Goal: Task Accomplishment & Management: Manage account settings

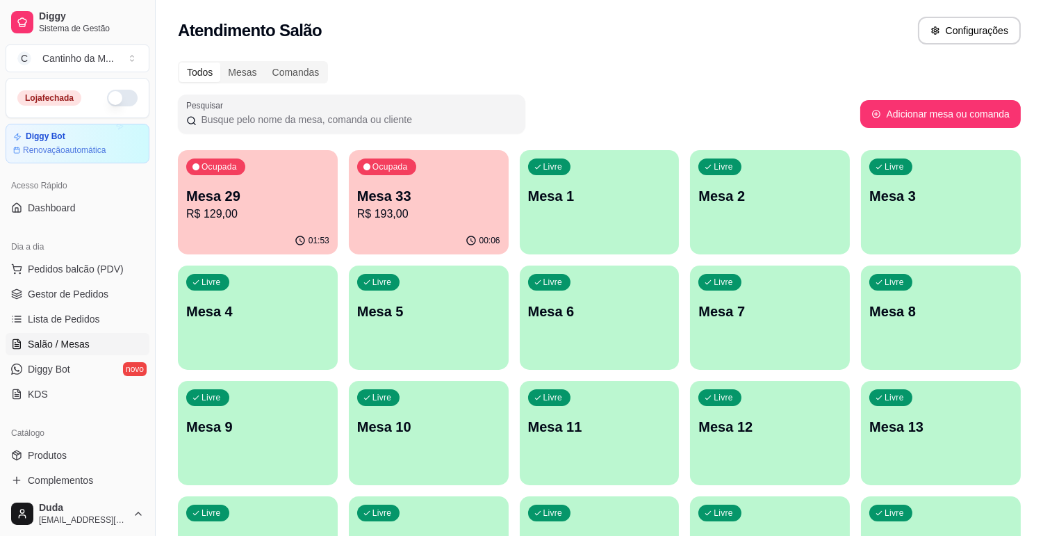
click at [289, 202] on p "Mesa 29" at bounding box center [257, 195] width 143 height 19
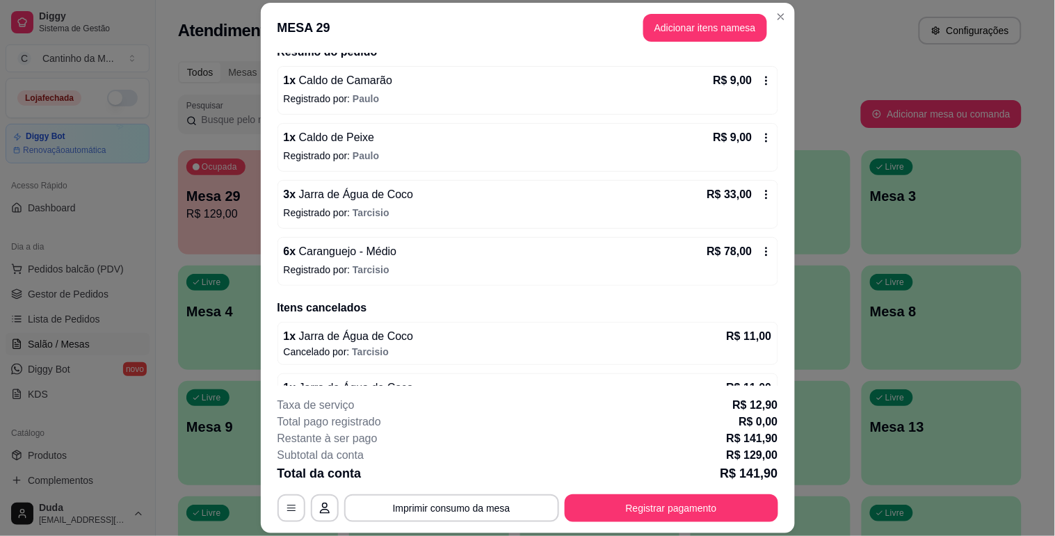
scroll to position [154, 0]
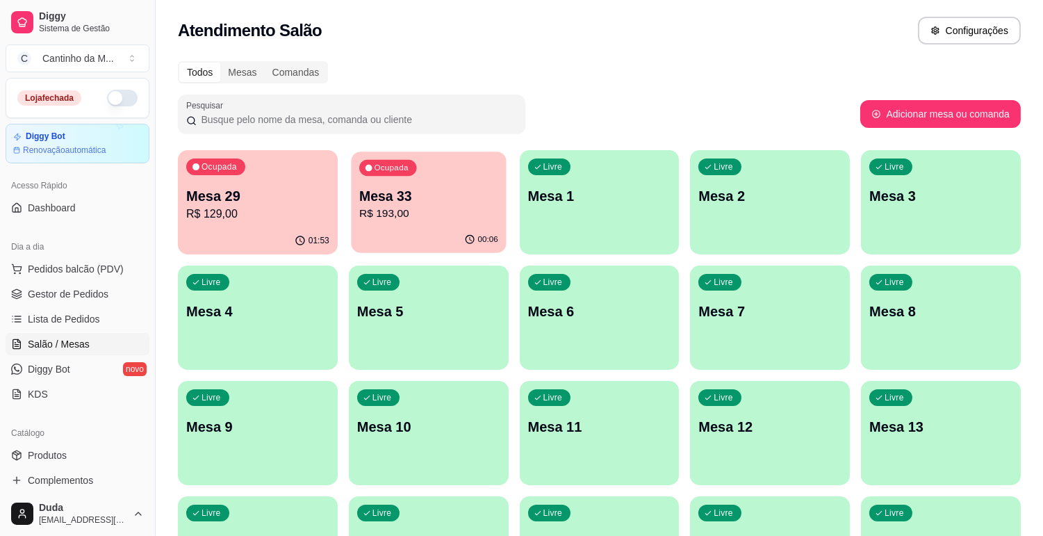
click at [455, 202] on p "Mesa 33" at bounding box center [428, 196] width 139 height 19
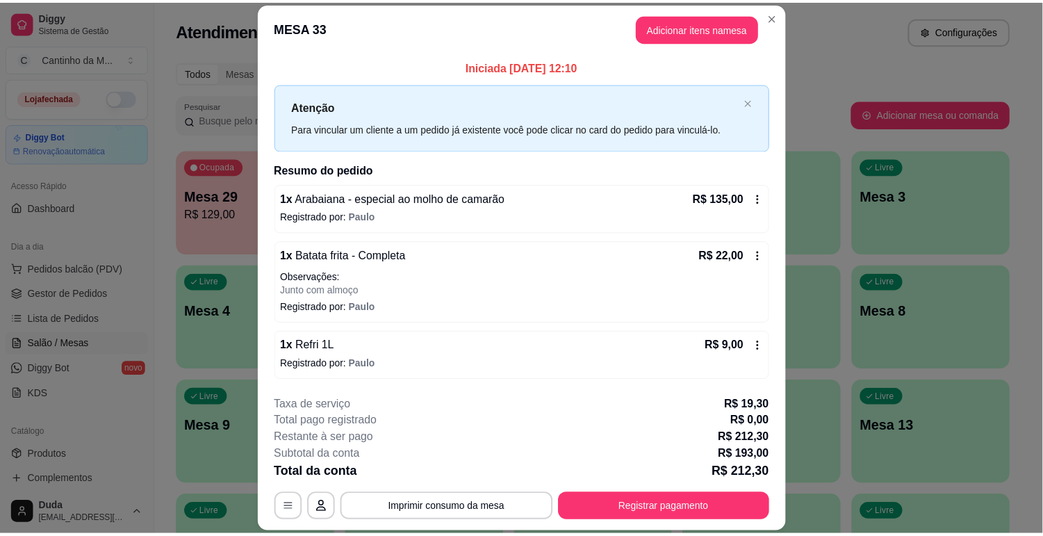
scroll to position [31, 0]
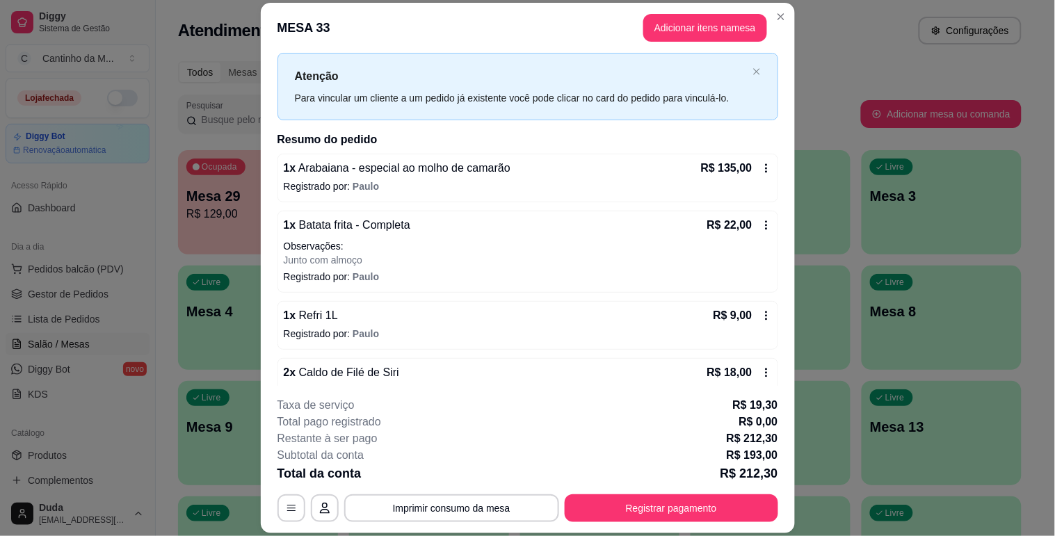
click at [480, 365] on div "2 x Caldo de Filé de Siri R$ 18,00" at bounding box center [528, 372] width 488 height 17
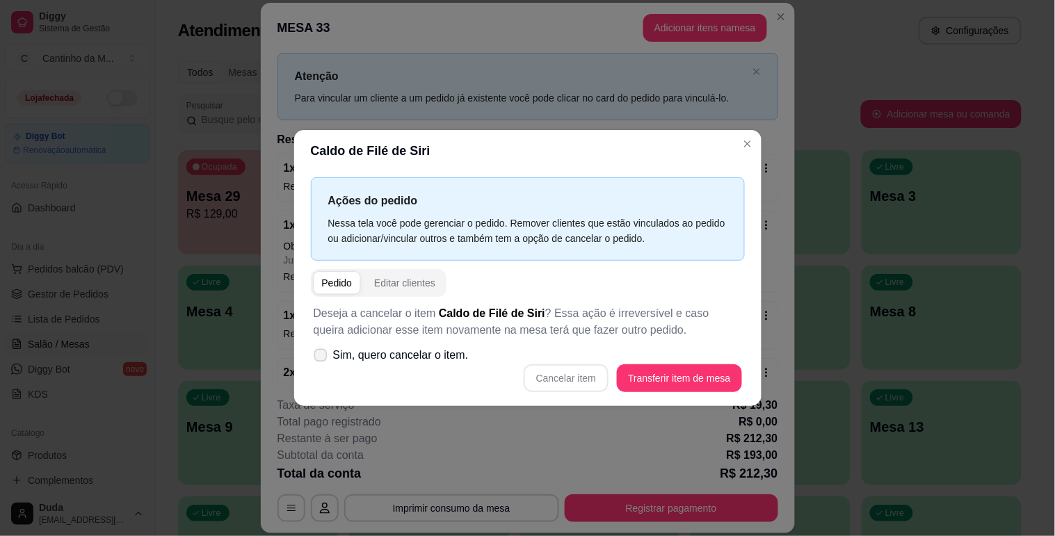
click at [325, 357] on icon at bounding box center [320, 355] width 10 height 8
click at [322, 357] on input "Sim, quero cancelar o item." at bounding box center [317, 361] width 9 height 9
checkbox input "true"
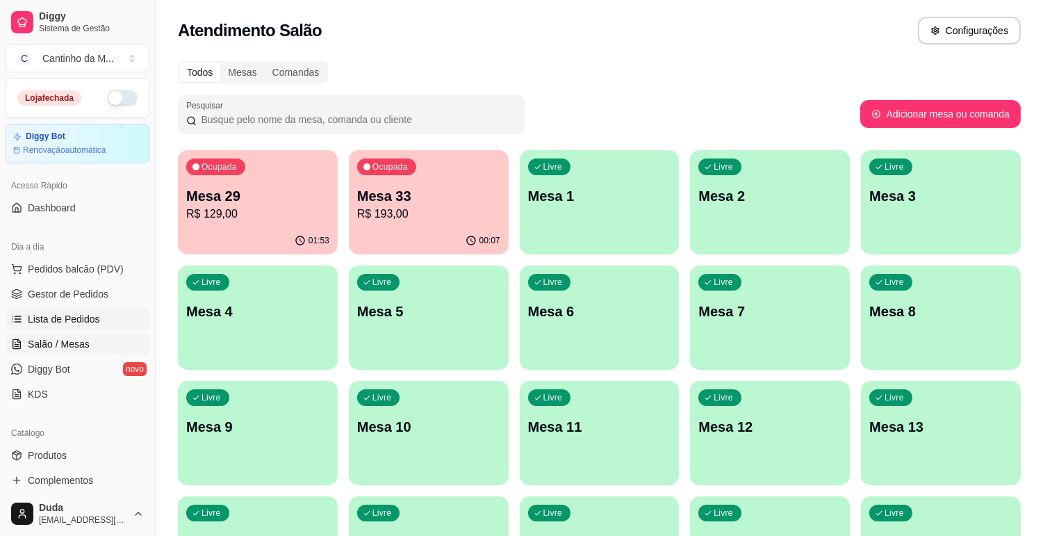
click at [66, 318] on span "Lista de Pedidos" at bounding box center [64, 319] width 72 height 14
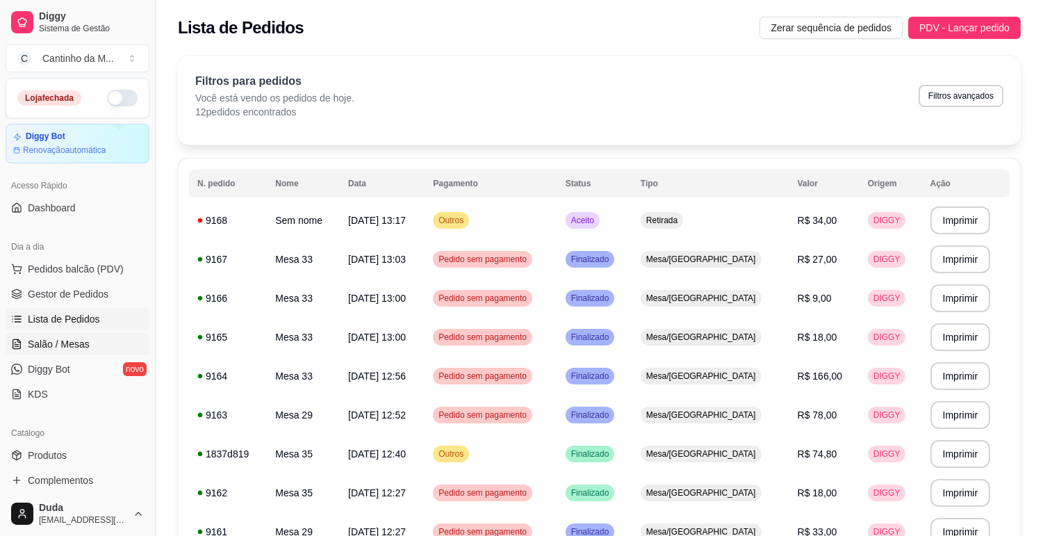
click at [58, 337] on span "Salão / Mesas" at bounding box center [59, 344] width 62 height 14
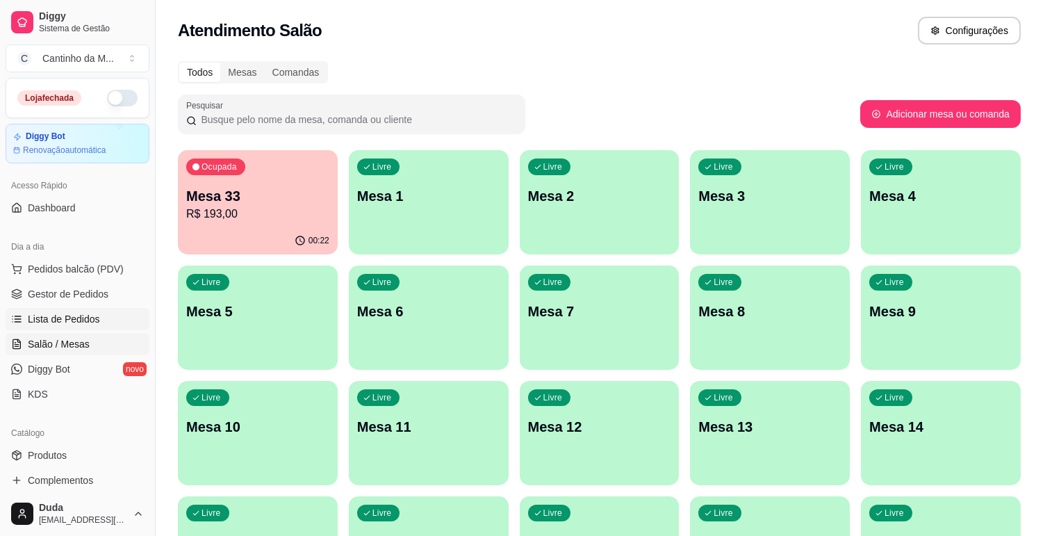
click at [82, 321] on span "Lista de Pedidos" at bounding box center [64, 319] width 72 height 14
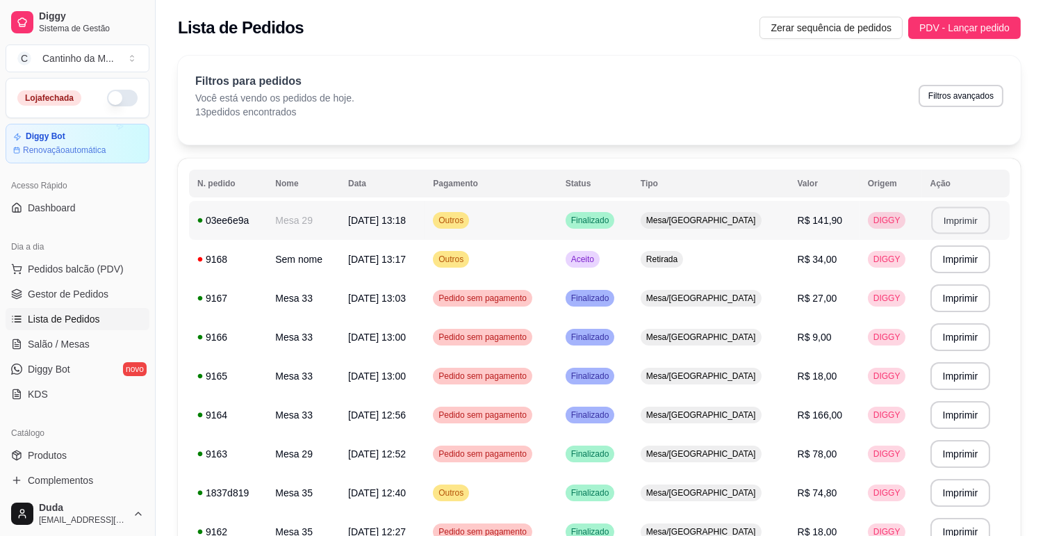
click at [961, 227] on button "Imprimir" at bounding box center [961, 220] width 58 height 27
click at [52, 299] on span "Gestor de Pedidos" at bounding box center [68, 294] width 81 height 14
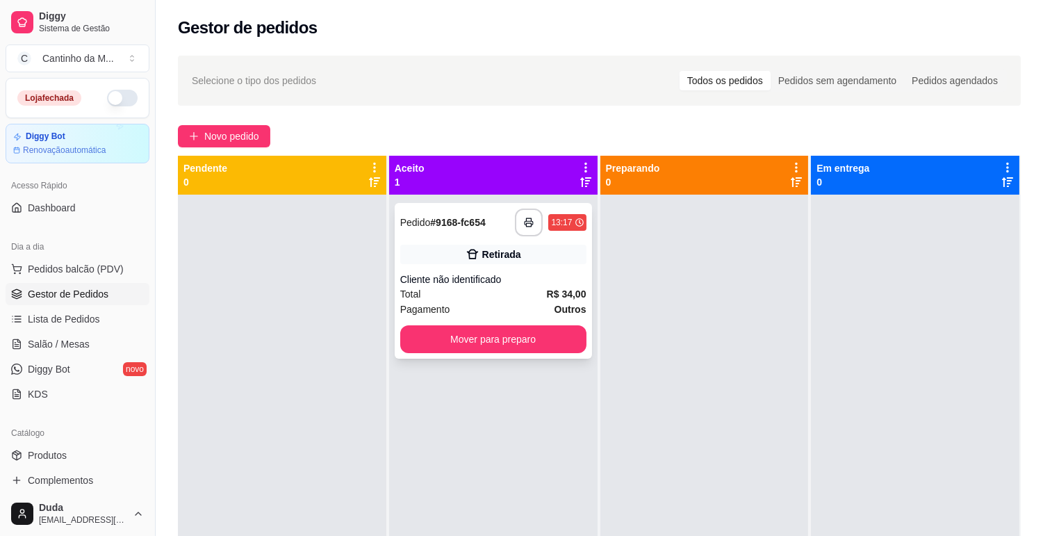
click at [522, 285] on div "Cliente não identificado" at bounding box center [493, 280] width 186 height 14
click at [546, 266] on div "**********" at bounding box center [493, 281] width 197 height 156
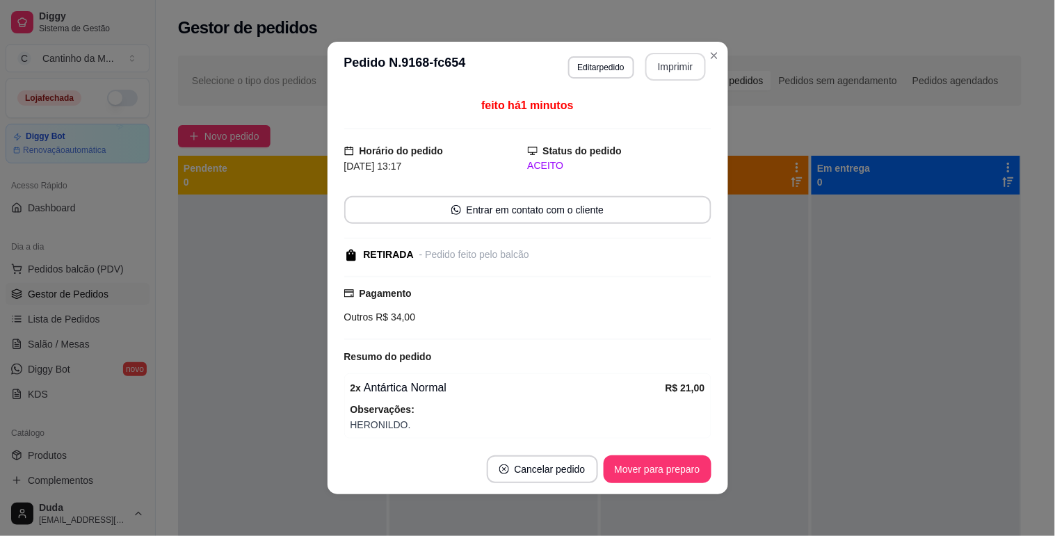
click at [665, 65] on button "Imprimir" at bounding box center [675, 67] width 60 height 28
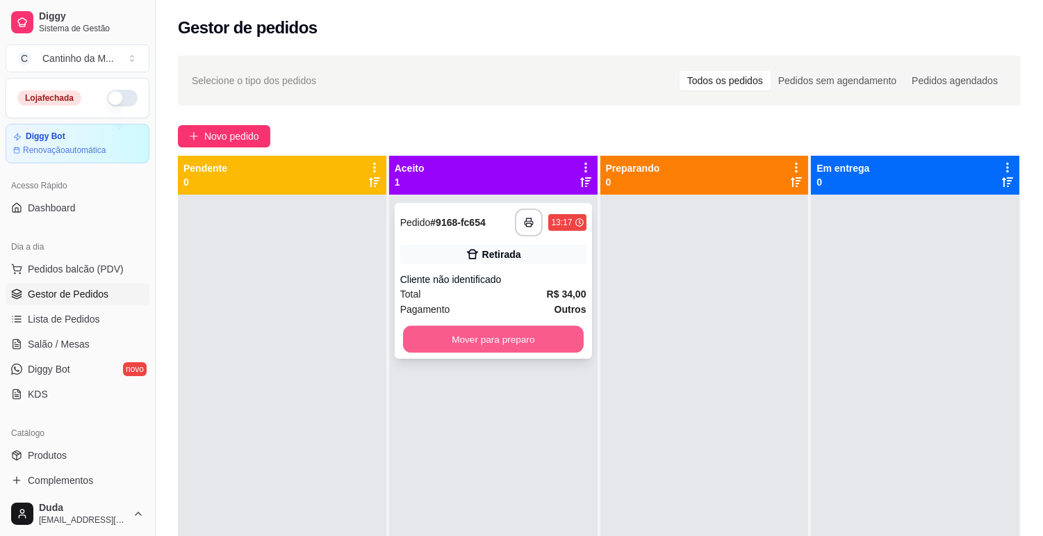
click at [499, 349] on button "Mover para preparo" at bounding box center [493, 339] width 181 height 27
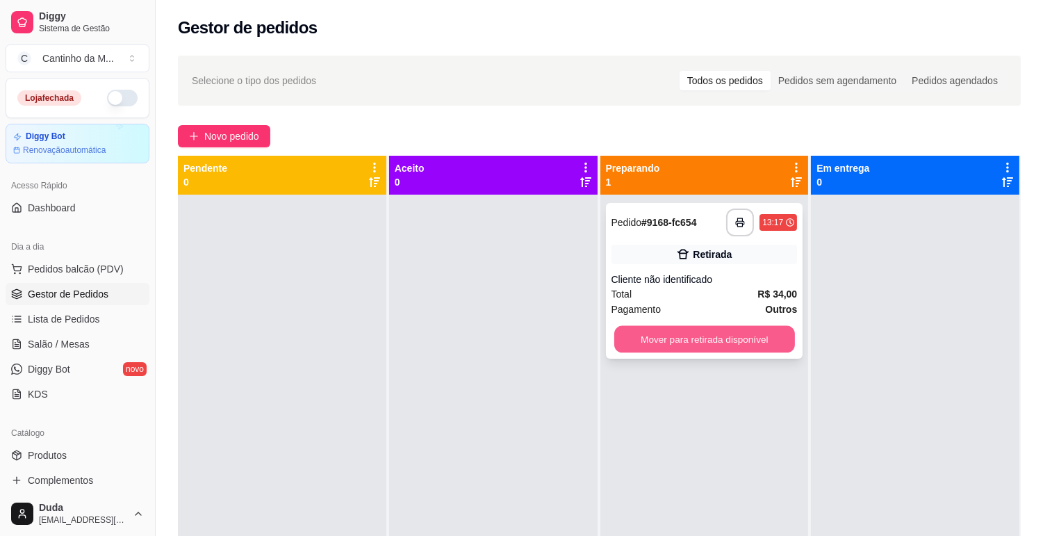
click at [735, 349] on button "Mover para retirada disponível" at bounding box center [705, 339] width 181 height 27
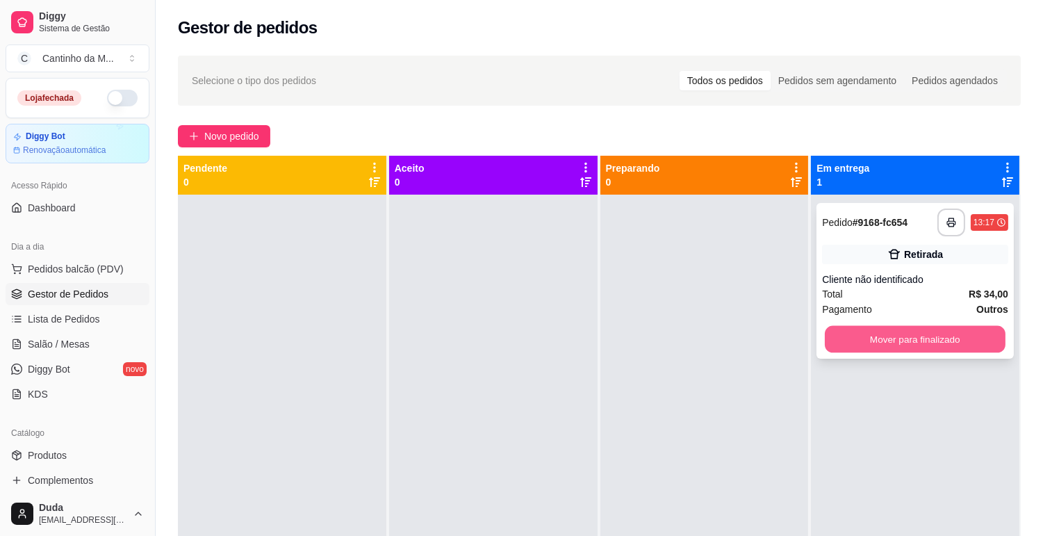
click at [899, 335] on button "Mover para finalizado" at bounding box center [915, 339] width 181 height 27
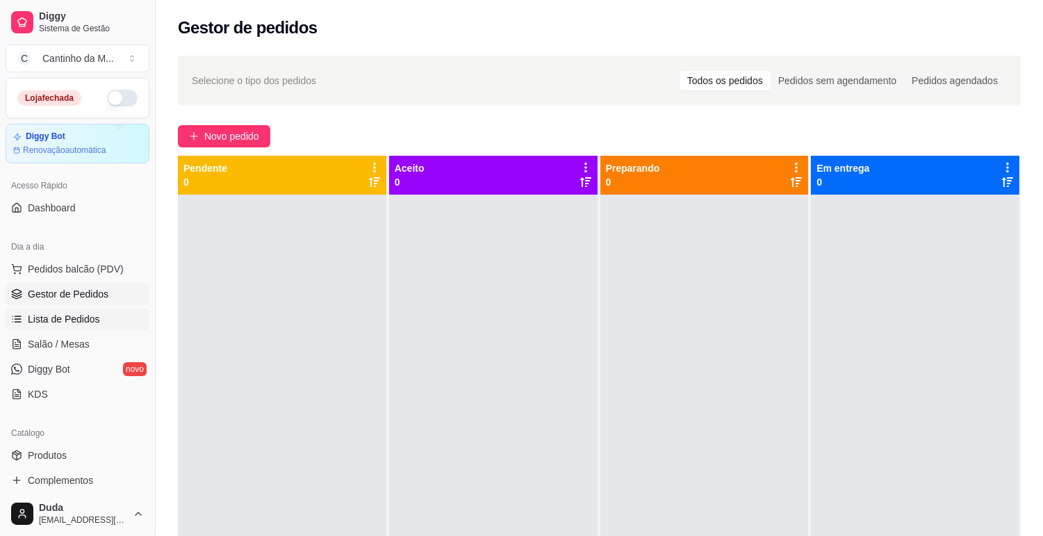
click at [92, 320] on span "Lista de Pedidos" at bounding box center [64, 319] width 72 height 14
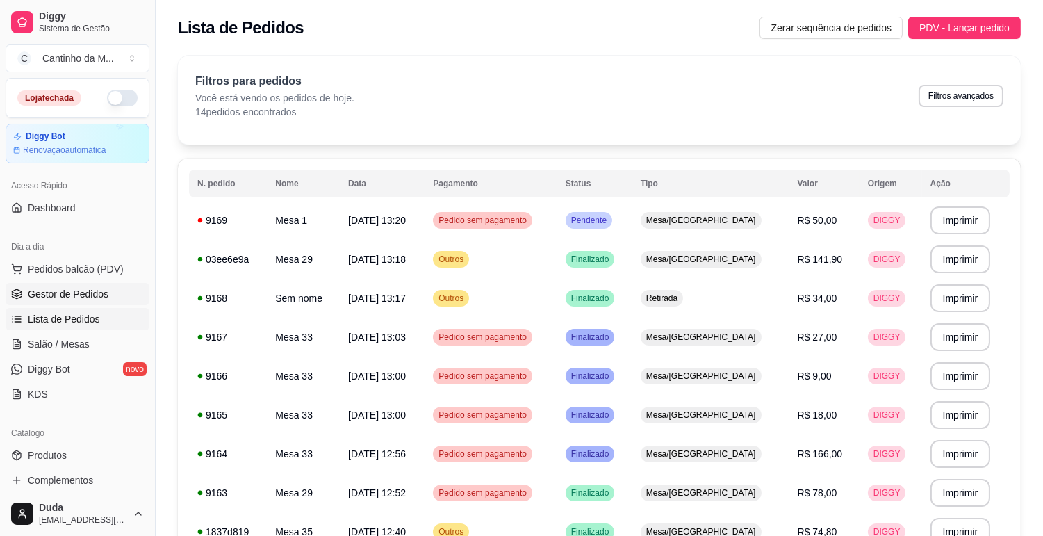
click at [70, 284] on link "Gestor de Pedidos" at bounding box center [78, 294] width 144 height 22
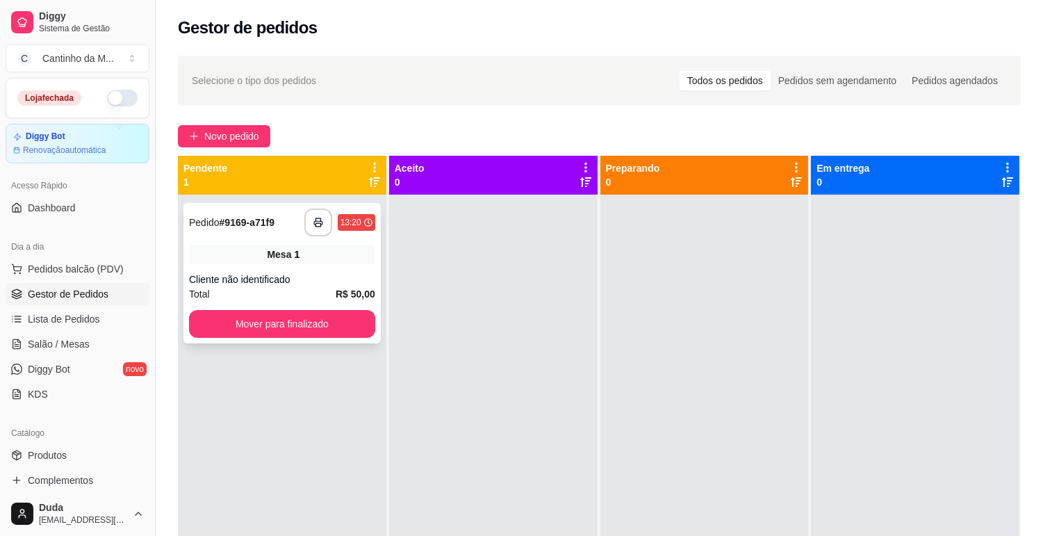
click at [300, 255] on div "Mesa 1" at bounding box center [282, 254] width 186 height 19
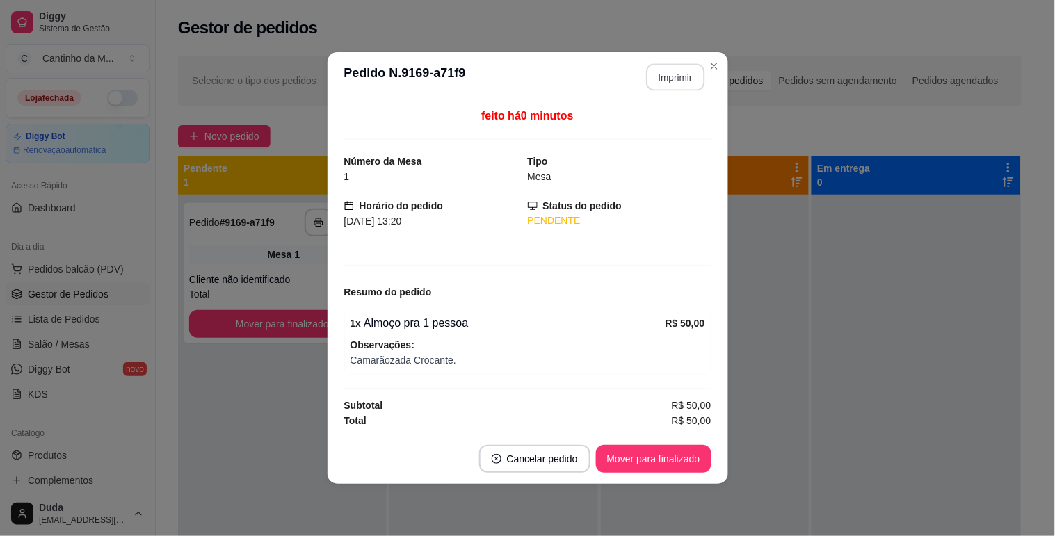
click at [692, 85] on button "Imprimir" at bounding box center [675, 77] width 58 height 27
click at [663, 453] on button "Mover para finalizado" at bounding box center [653, 459] width 112 height 27
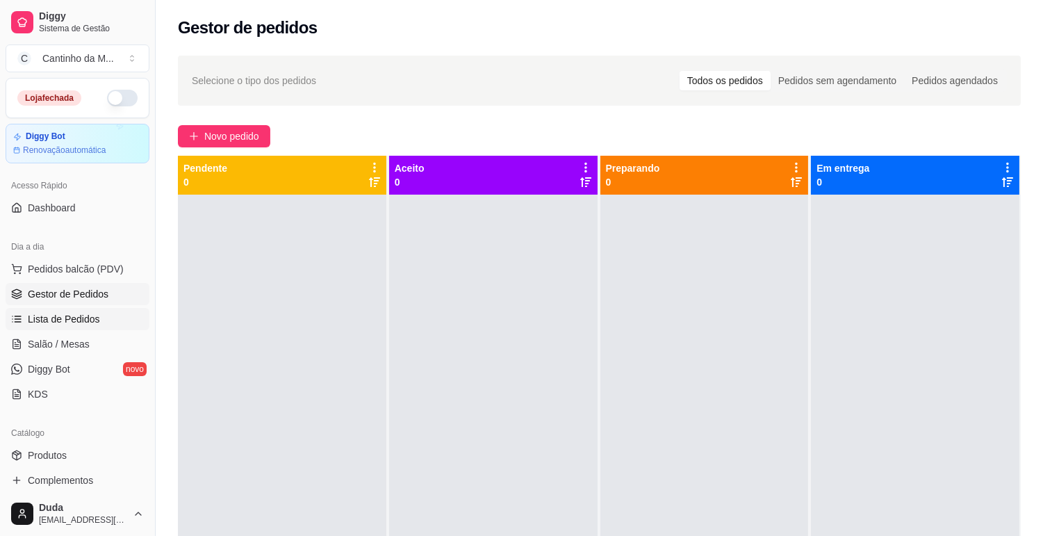
click at [57, 309] on link "Lista de Pedidos" at bounding box center [78, 319] width 144 height 22
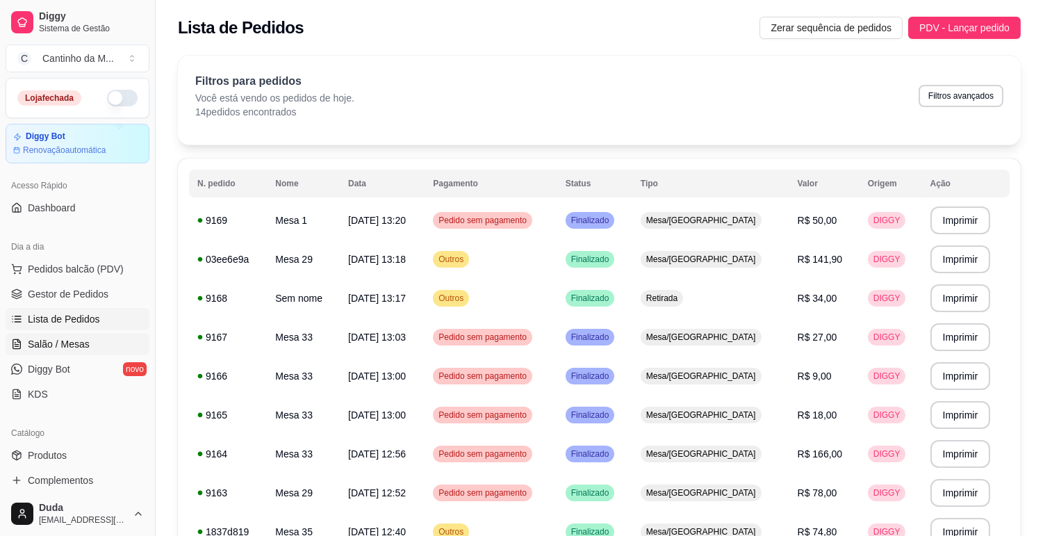
click at [86, 343] on span "Salão / Mesas" at bounding box center [59, 344] width 62 height 14
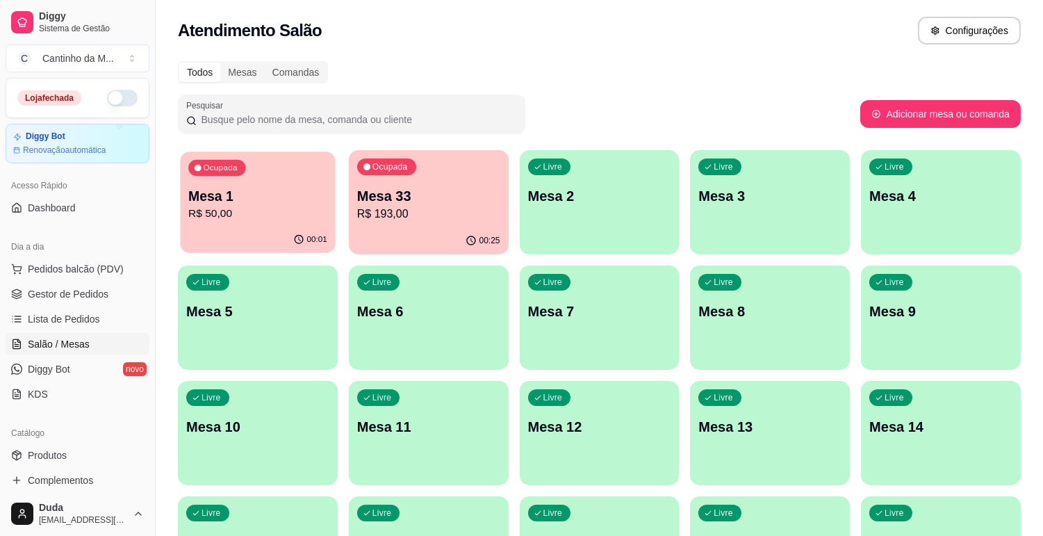
click at [268, 191] on p "Mesa 1" at bounding box center [257, 196] width 139 height 19
click at [46, 300] on span "Gestor de Pedidos" at bounding box center [68, 294] width 81 height 14
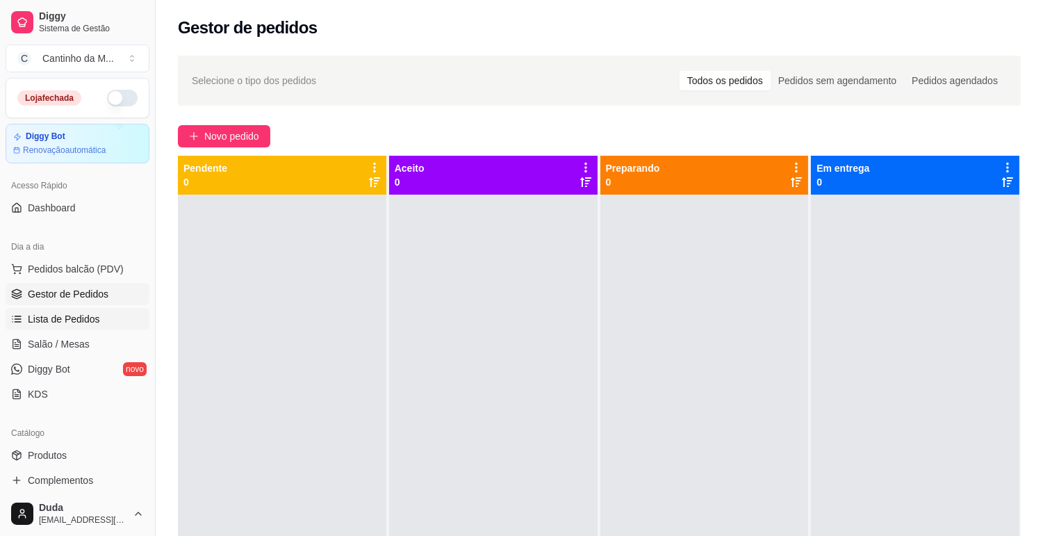
click at [73, 325] on span "Lista de Pedidos" at bounding box center [64, 319] width 72 height 14
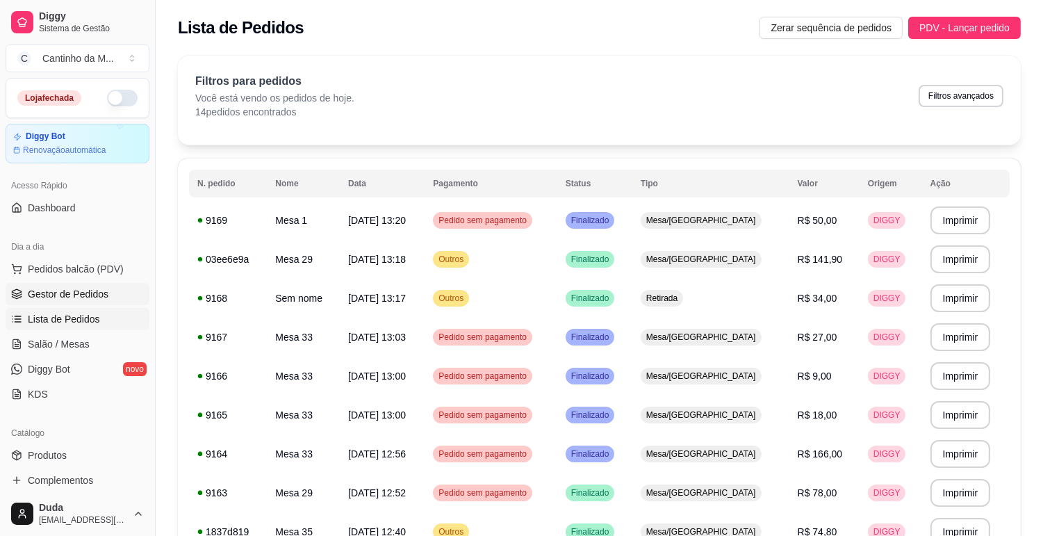
click at [97, 296] on span "Gestor de Pedidos" at bounding box center [68, 294] width 81 height 14
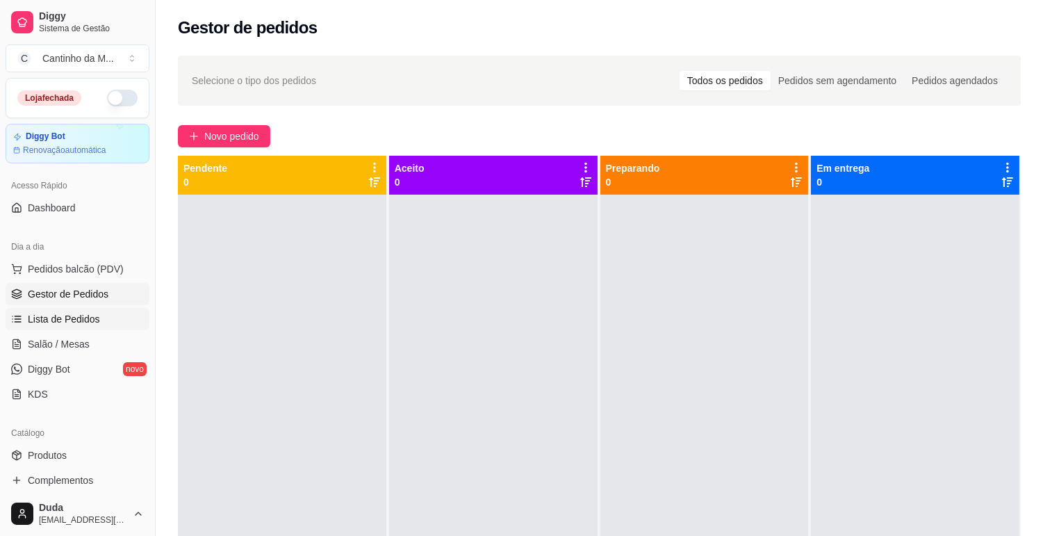
click at [83, 320] on span "Lista de Pedidos" at bounding box center [64, 319] width 72 height 14
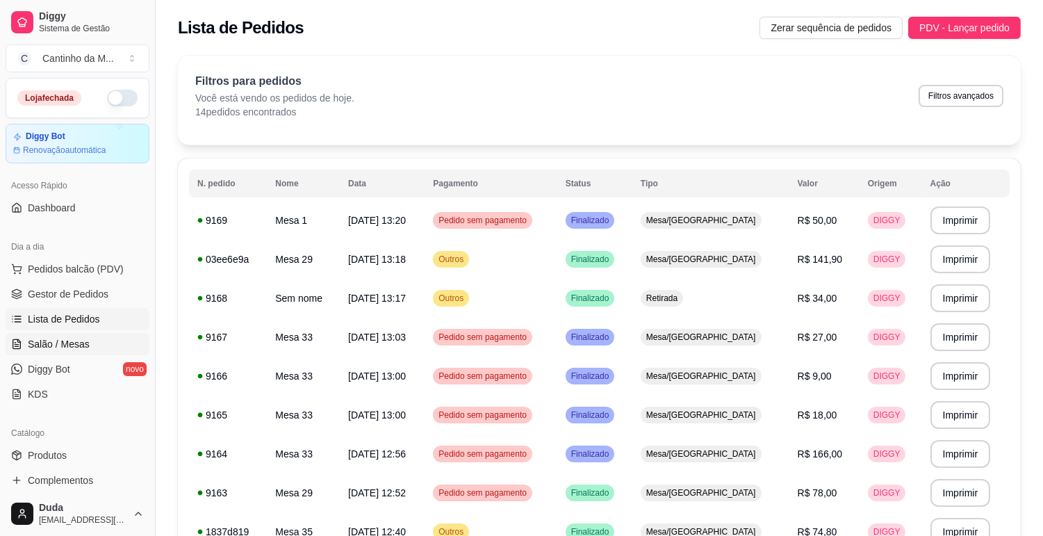
click at [88, 350] on link "Salão / Mesas" at bounding box center [78, 344] width 144 height 22
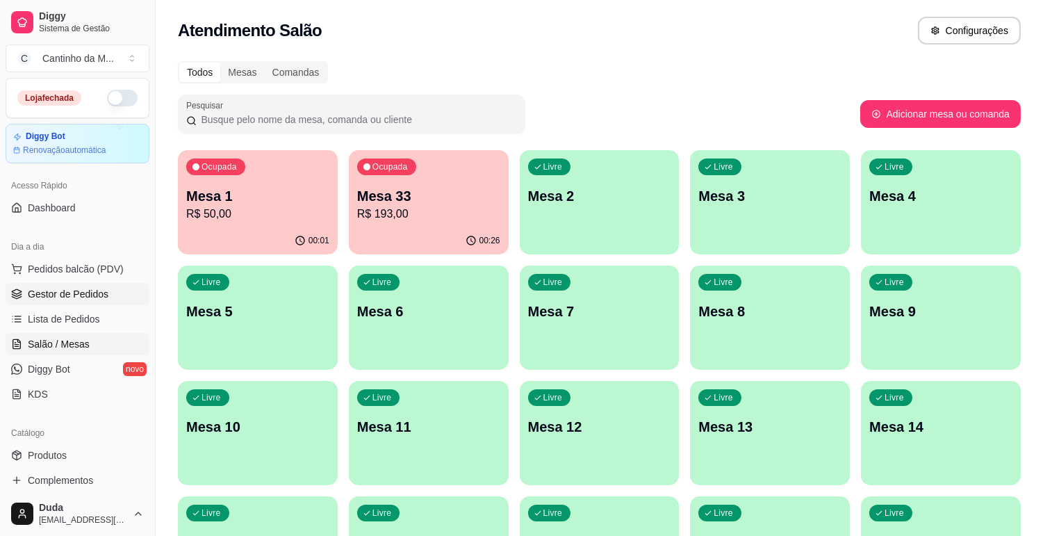
click at [91, 284] on link "Gestor de Pedidos" at bounding box center [78, 294] width 144 height 22
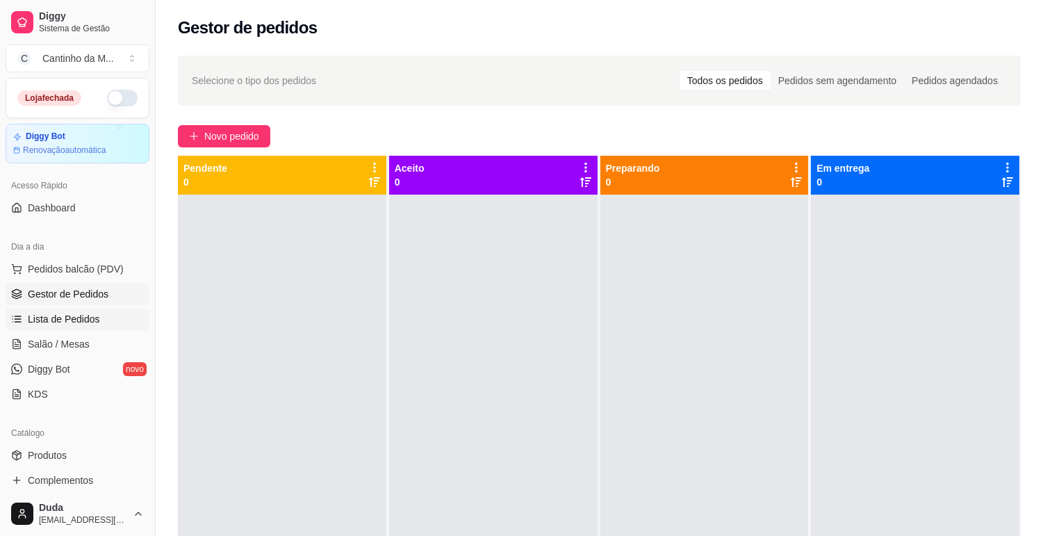
click at [58, 315] on span "Lista de Pedidos" at bounding box center [64, 319] width 72 height 14
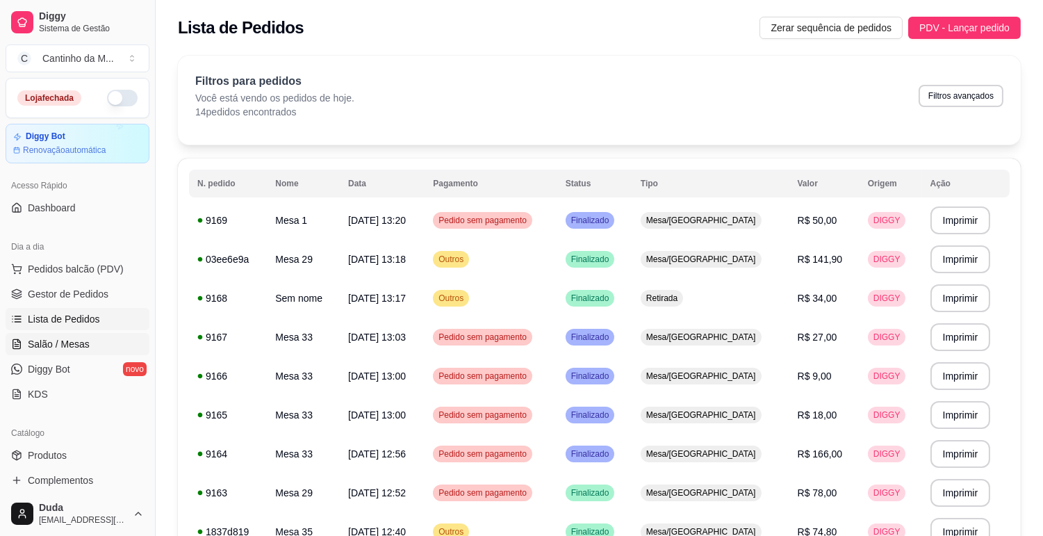
click at [63, 346] on span "Salão / Mesas" at bounding box center [59, 344] width 62 height 14
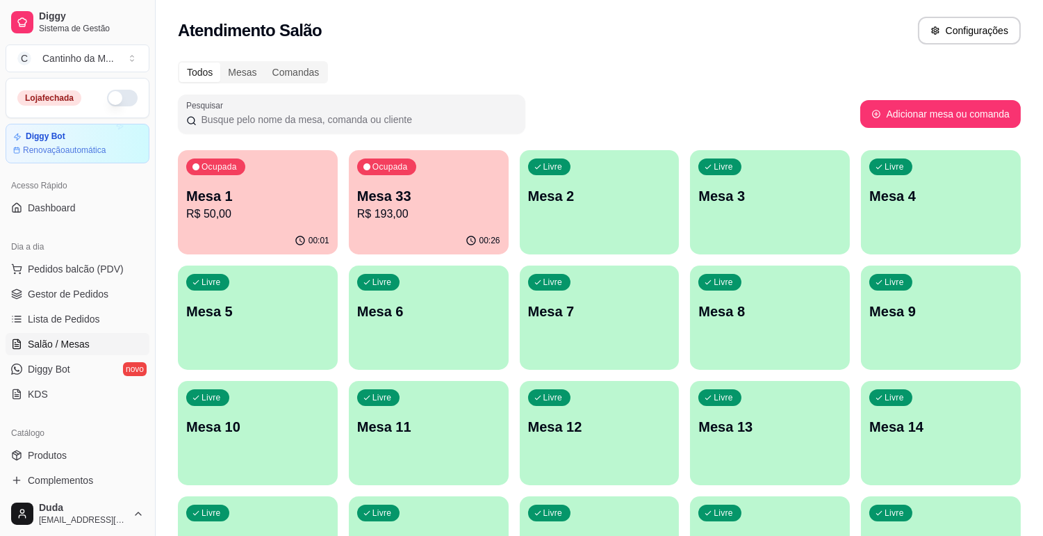
click at [436, 211] on p "R$ 193,00" at bounding box center [428, 214] width 143 height 17
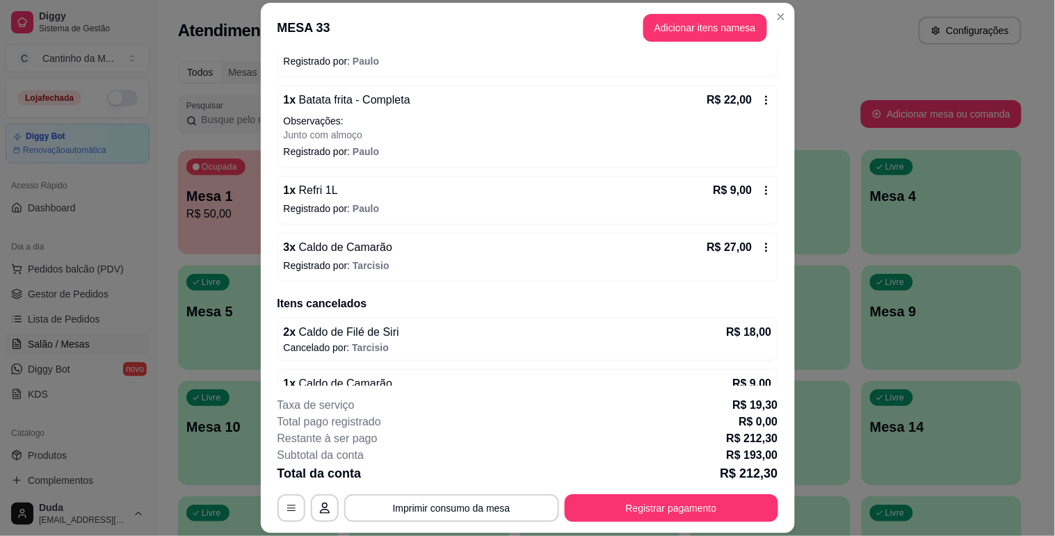
scroll to position [188, 0]
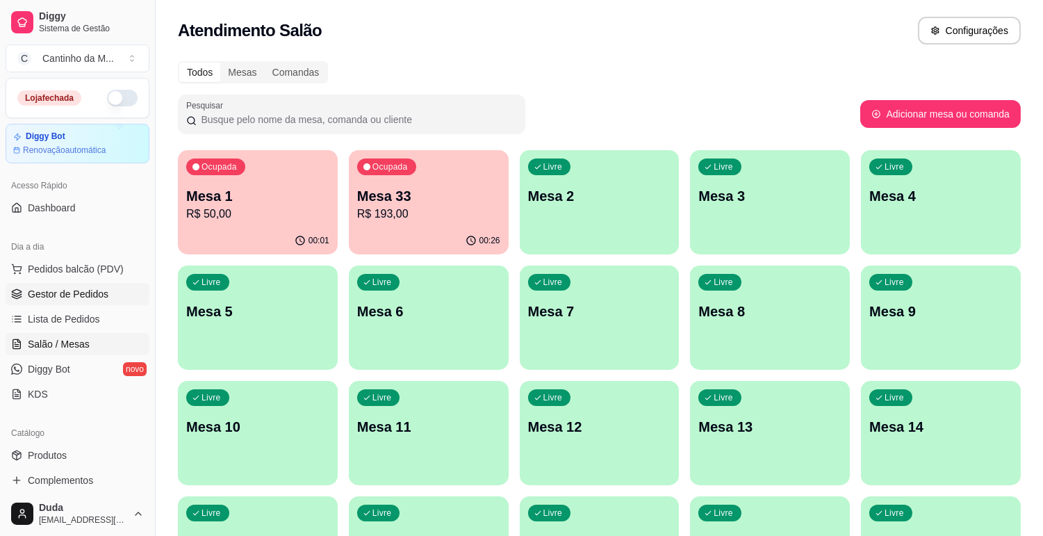
click at [58, 294] on span "Gestor de Pedidos" at bounding box center [68, 294] width 81 height 14
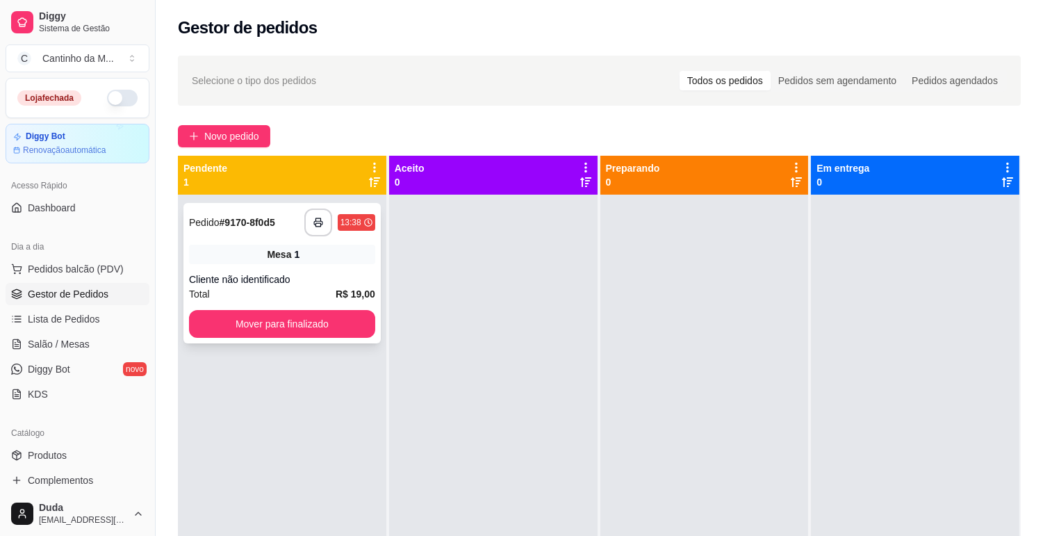
click at [226, 245] on div "Mesa 1" at bounding box center [282, 254] width 186 height 19
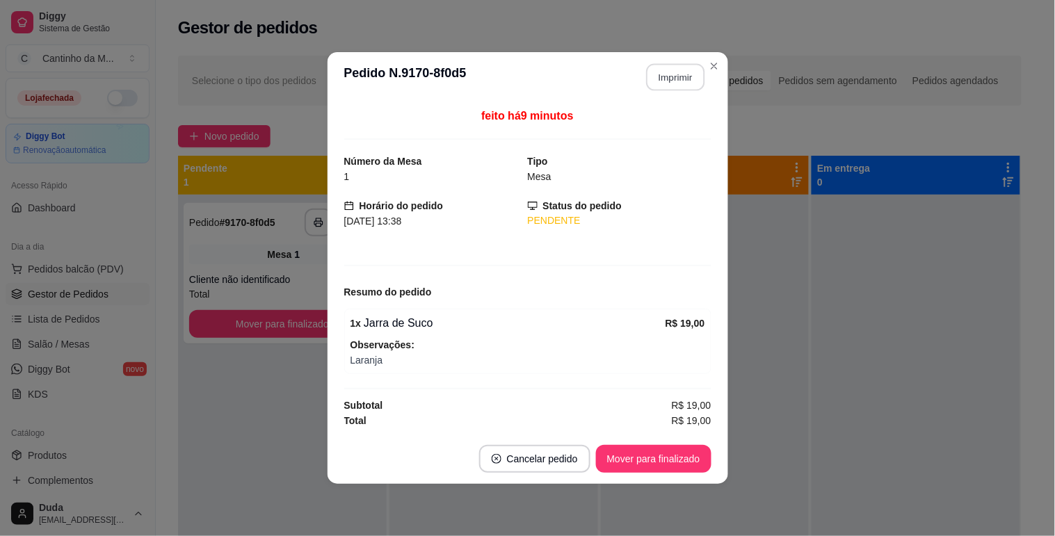
click at [666, 79] on button "Imprimir" at bounding box center [675, 77] width 58 height 27
click at [686, 453] on button "Mover para finalizado" at bounding box center [653, 459] width 115 height 28
click at [686, 453] on button "Mover para finalizado" at bounding box center [653, 459] width 112 height 27
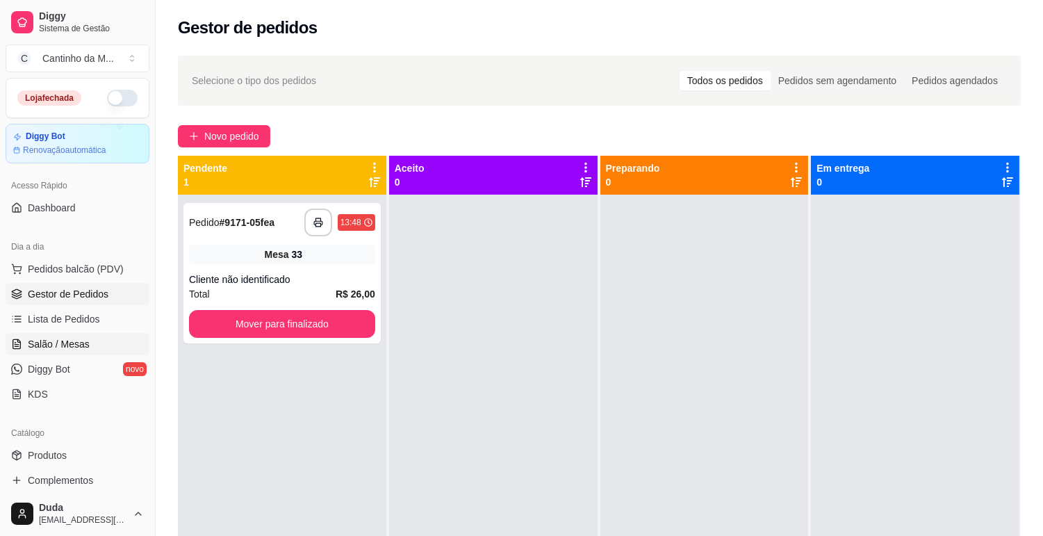
click at [63, 343] on span "Salão / Mesas" at bounding box center [59, 344] width 62 height 14
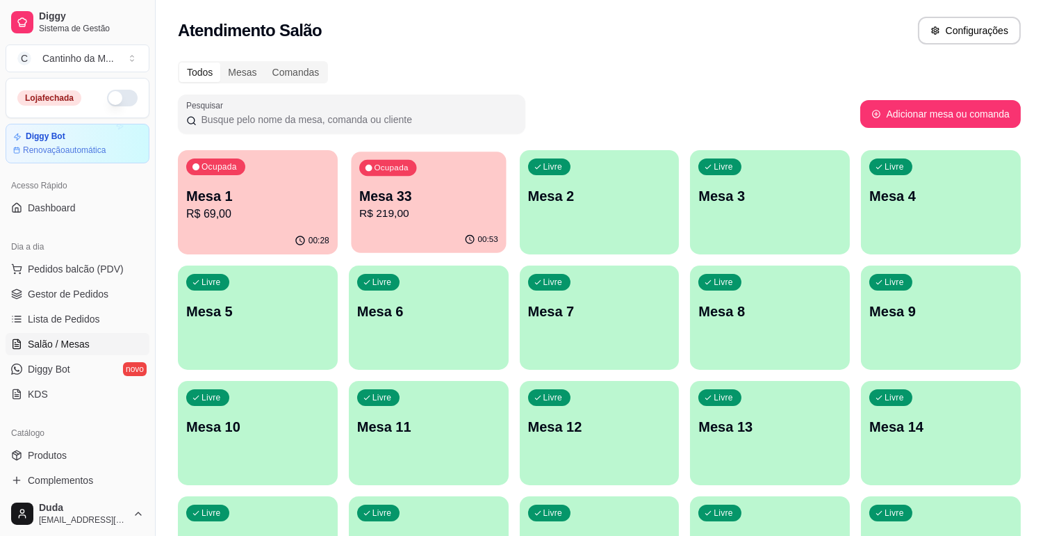
click at [366, 234] on div "00:53" at bounding box center [428, 240] width 155 height 26
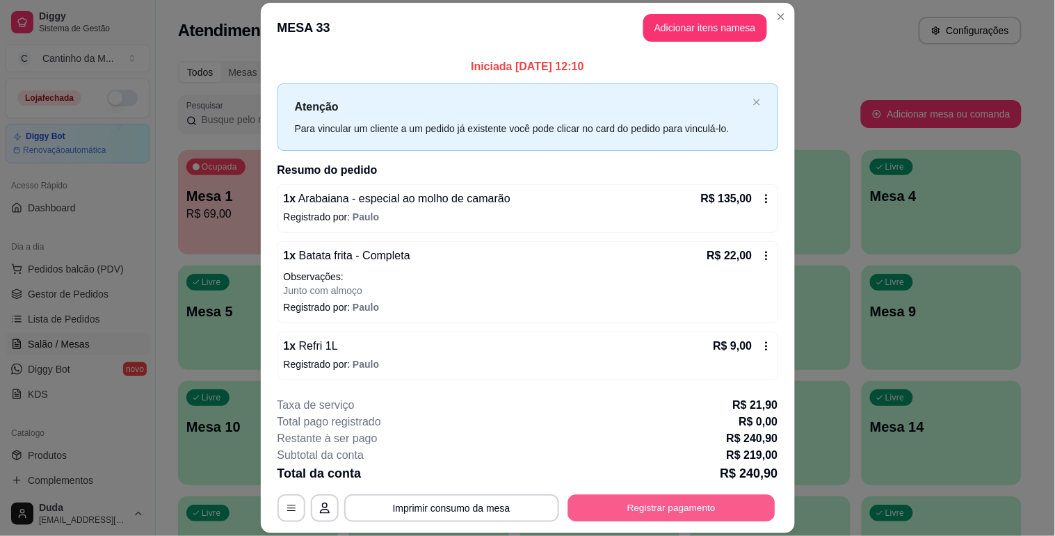
click at [609, 496] on button "Registrar pagamento" at bounding box center [670, 508] width 207 height 27
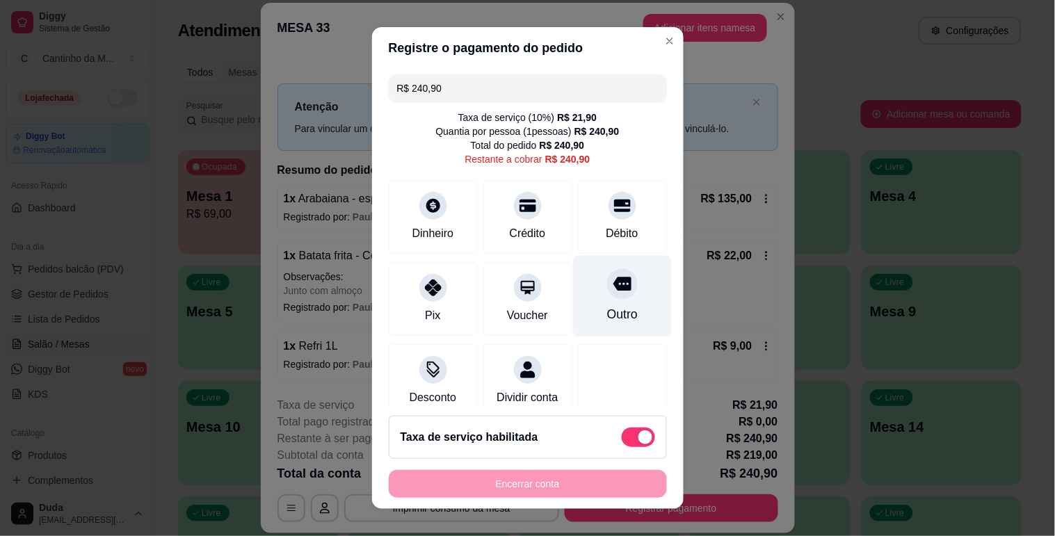
click at [586, 300] on div "Outro" at bounding box center [622, 295] width 98 height 81
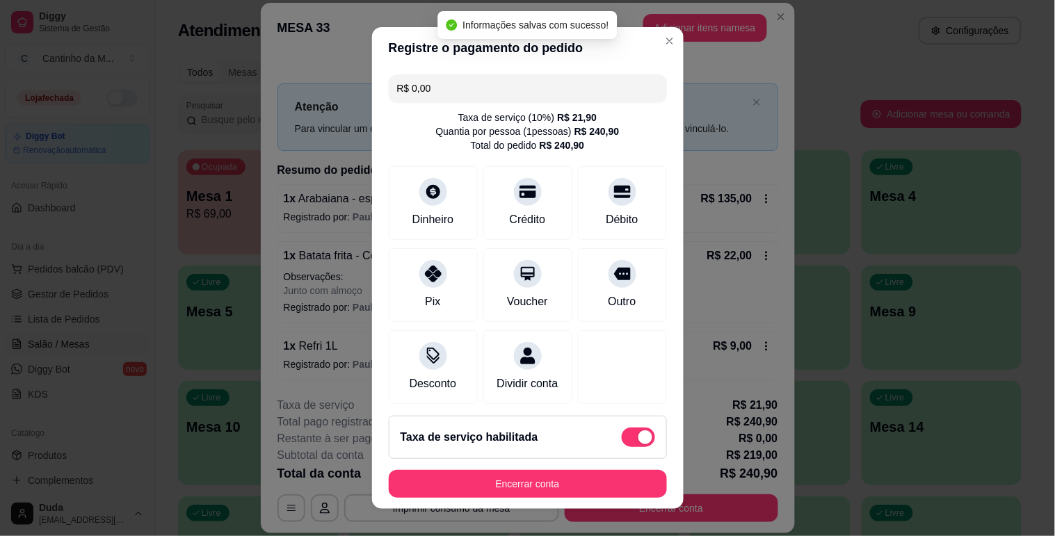
type input "R$ 0,00"
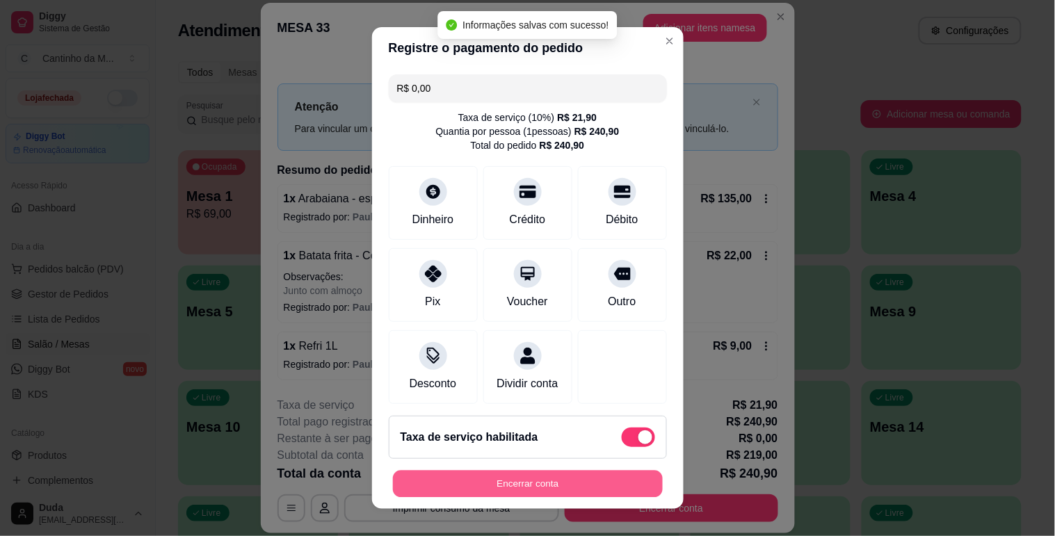
click at [581, 489] on button "Encerrar conta" at bounding box center [528, 484] width 270 height 27
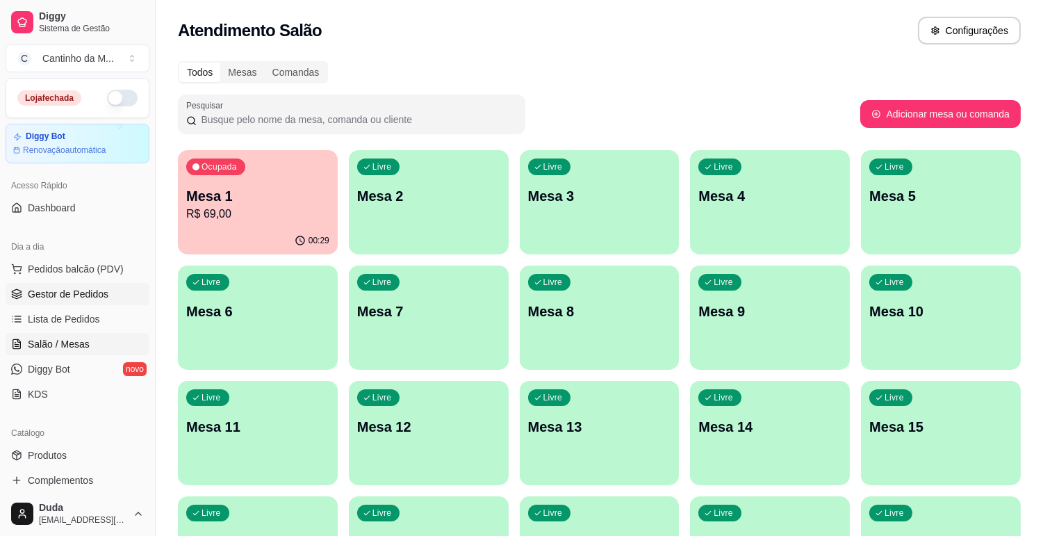
click at [101, 304] on link "Gestor de Pedidos" at bounding box center [78, 294] width 144 height 22
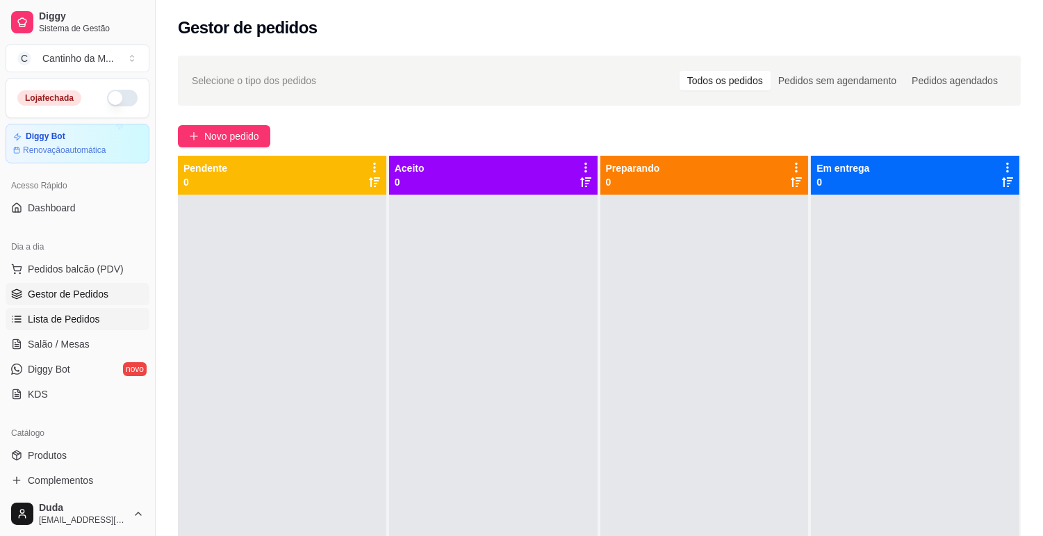
click at [100, 309] on link "Lista de Pedidos" at bounding box center [78, 319] width 144 height 22
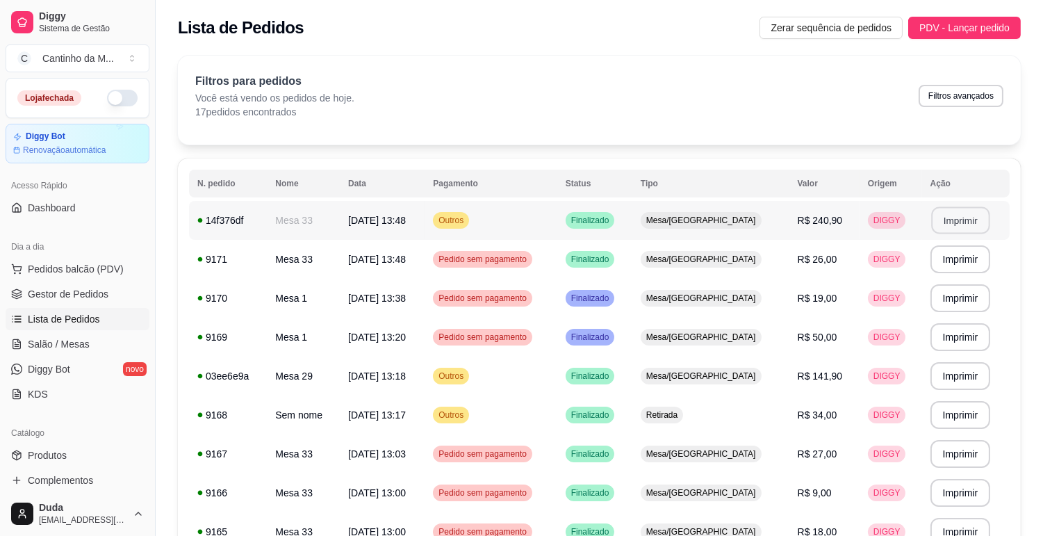
click at [964, 220] on button "Imprimir" at bounding box center [961, 220] width 58 height 27
click at [71, 294] on span "Gestor de Pedidos" at bounding box center [68, 294] width 81 height 14
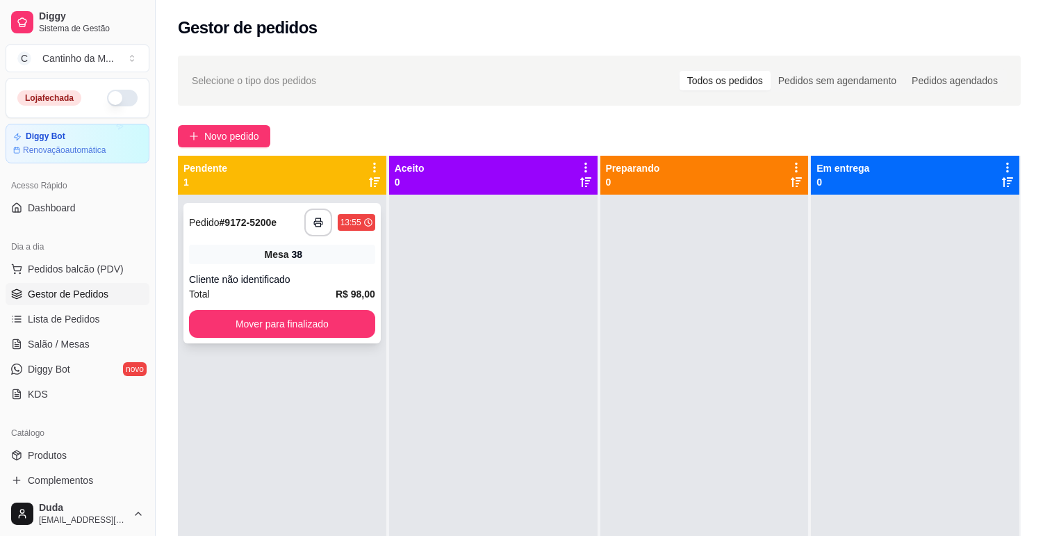
click at [230, 234] on div "**********" at bounding box center [282, 223] width 186 height 28
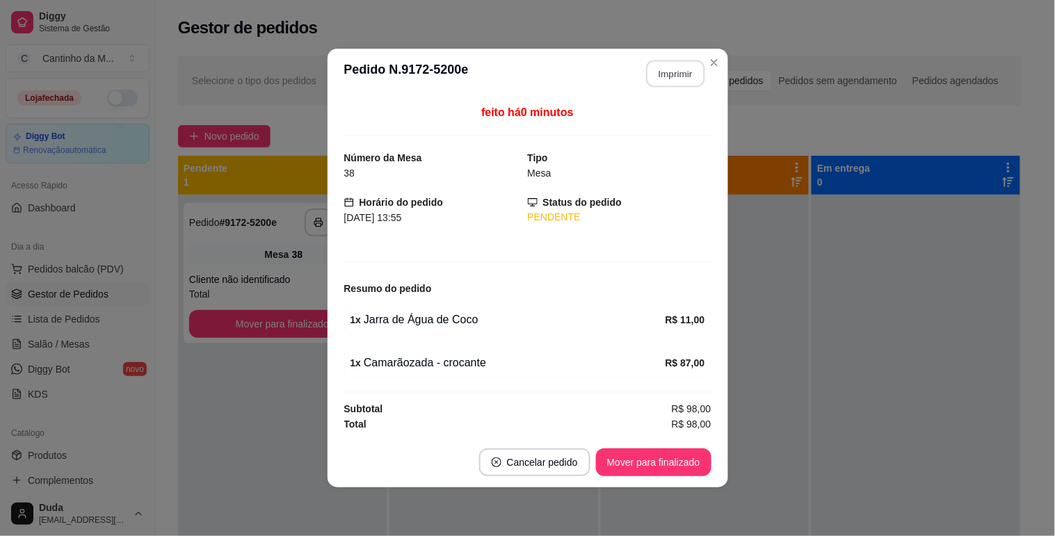
click at [660, 68] on button "Imprimir" at bounding box center [675, 73] width 58 height 27
click at [673, 466] on button "Mover para finalizado" at bounding box center [653, 462] width 112 height 27
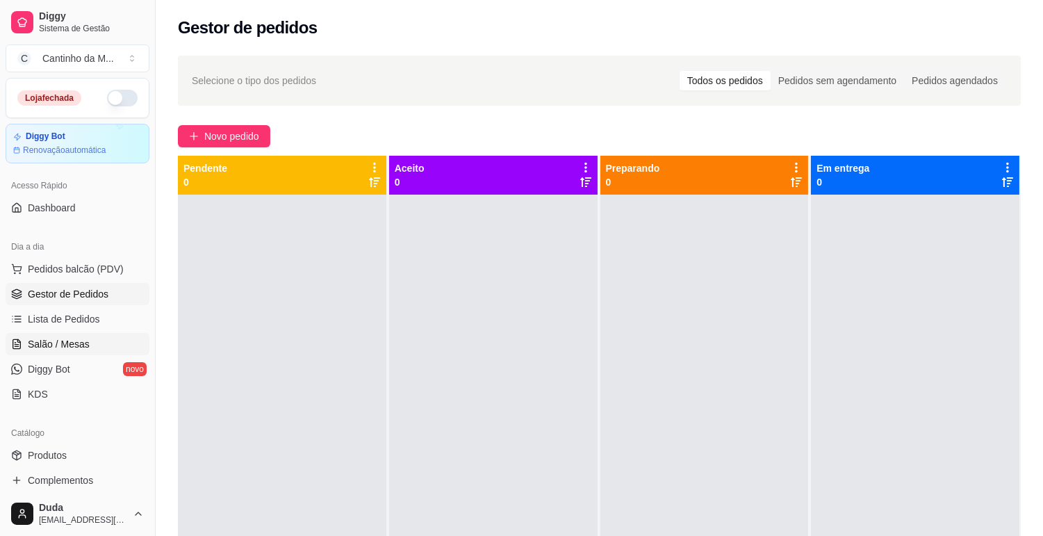
click at [101, 334] on link "Salão / Mesas" at bounding box center [78, 344] width 144 height 22
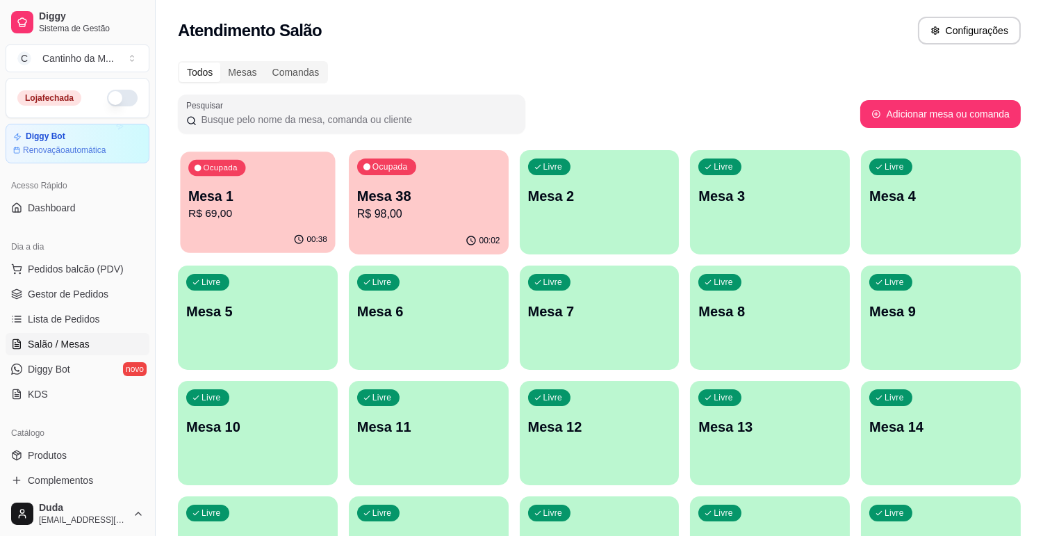
click at [247, 199] on p "Mesa 1" at bounding box center [257, 196] width 139 height 19
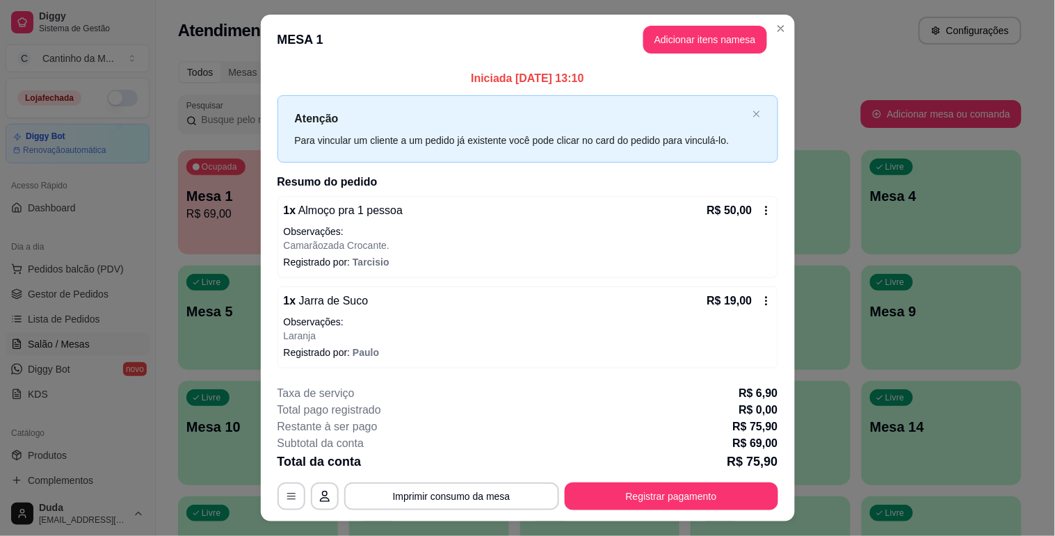
click at [621, 481] on div "**********" at bounding box center [527, 447] width 501 height 125
click at [626, 489] on button "Registrar pagamento" at bounding box center [670, 496] width 207 height 27
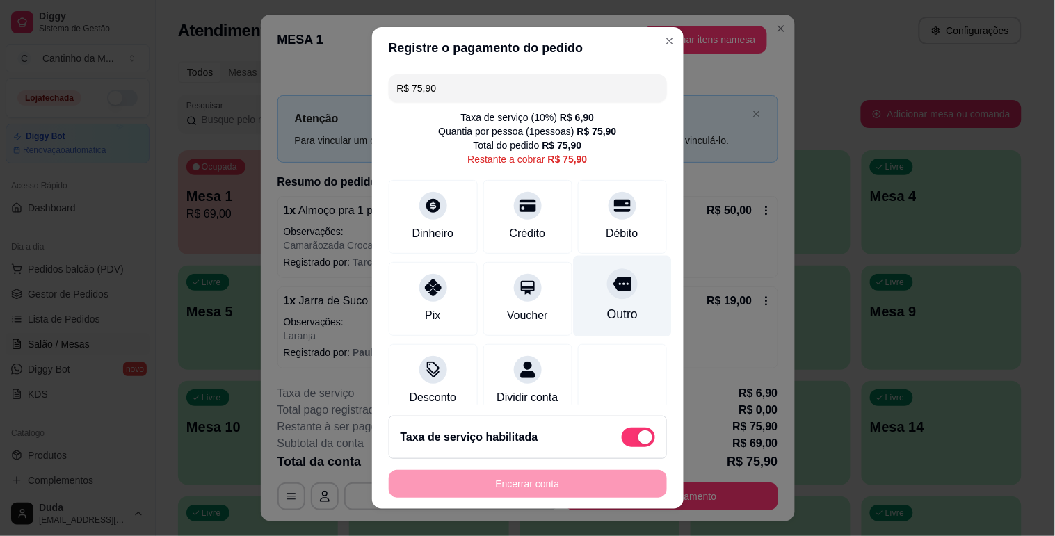
click at [606, 311] on div "Outro" at bounding box center [621, 314] width 31 height 18
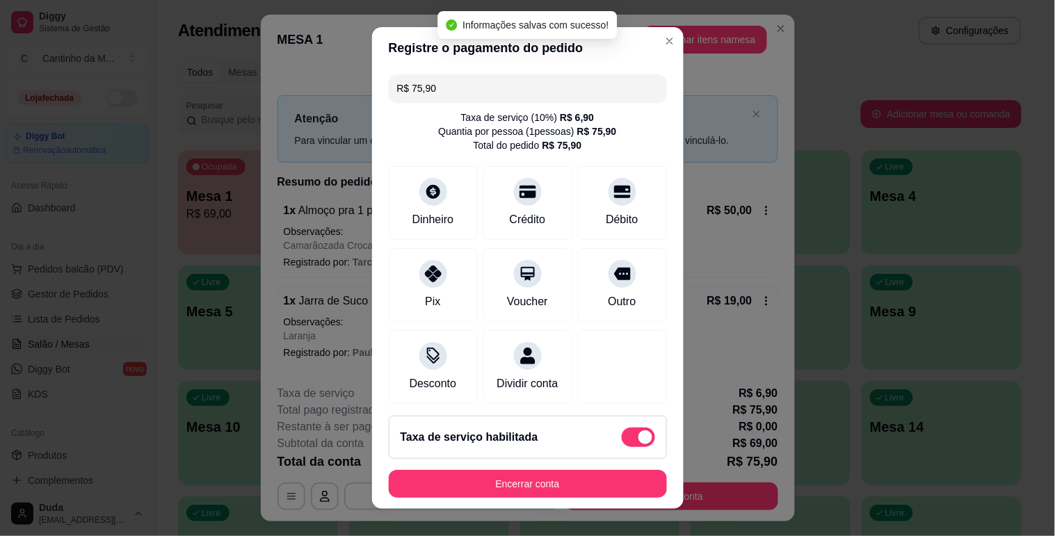
type input "R$ 0,00"
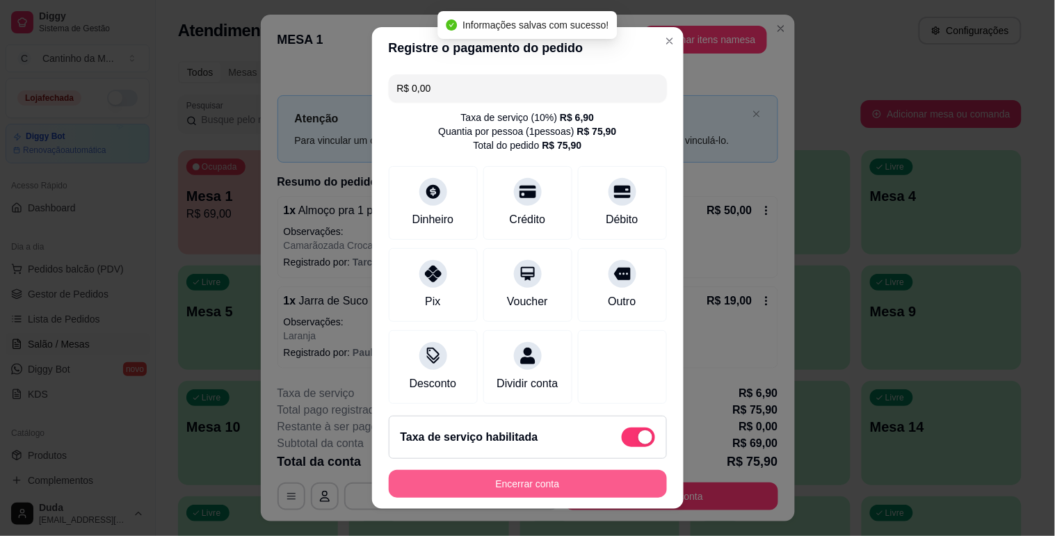
click at [587, 478] on button "Encerrar conta" at bounding box center [528, 484] width 278 height 28
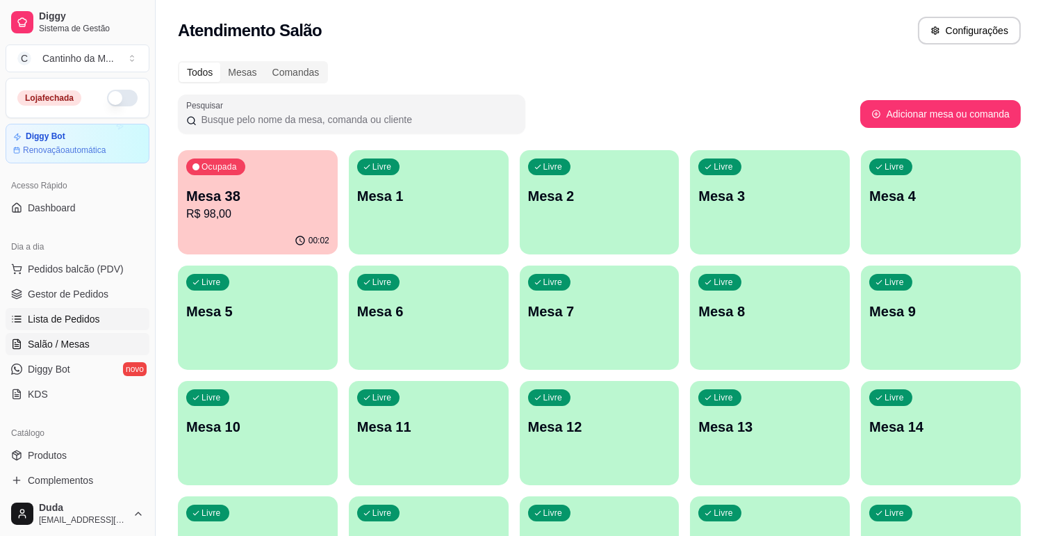
click at [26, 316] on link "Lista de Pedidos" at bounding box center [78, 319] width 144 height 22
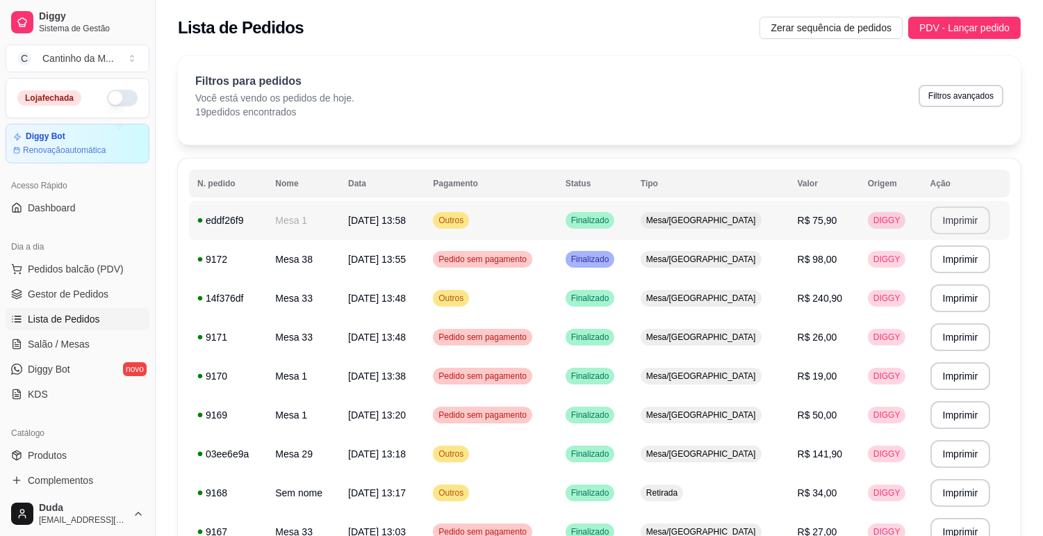
click at [943, 220] on button "Imprimir" at bounding box center [961, 220] width 60 height 28
